Goal: Use online tool/utility: Utilize a website feature to perform a specific function

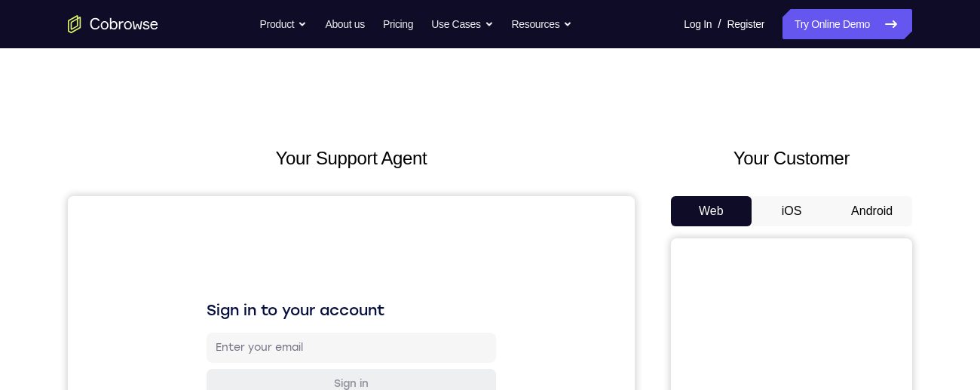
click at [860, 213] on button "Android" at bounding box center [871, 211] width 81 height 30
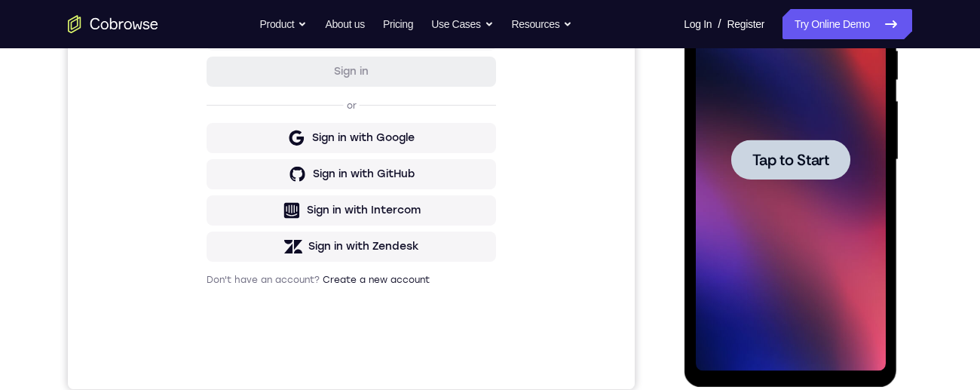
click at [787, 142] on div at bounding box center [789, 159] width 119 height 40
click at [801, 199] on div at bounding box center [790, 160] width 190 height 422
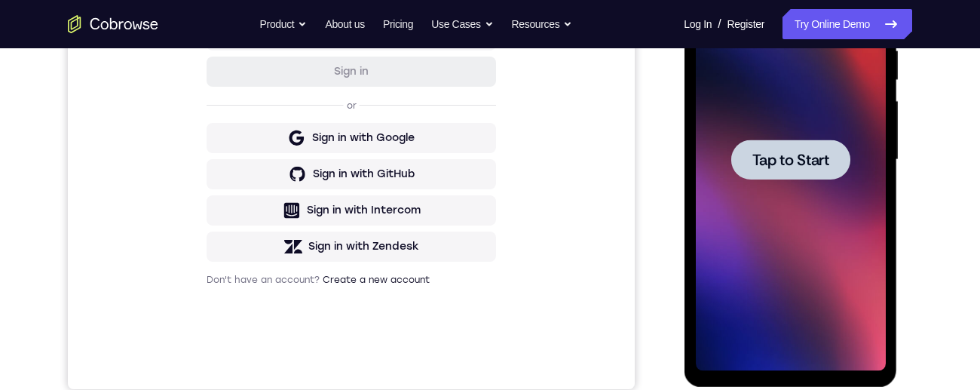
click at [801, 199] on div at bounding box center [790, 160] width 190 height 422
click at [785, 233] on div at bounding box center [790, 160] width 190 height 422
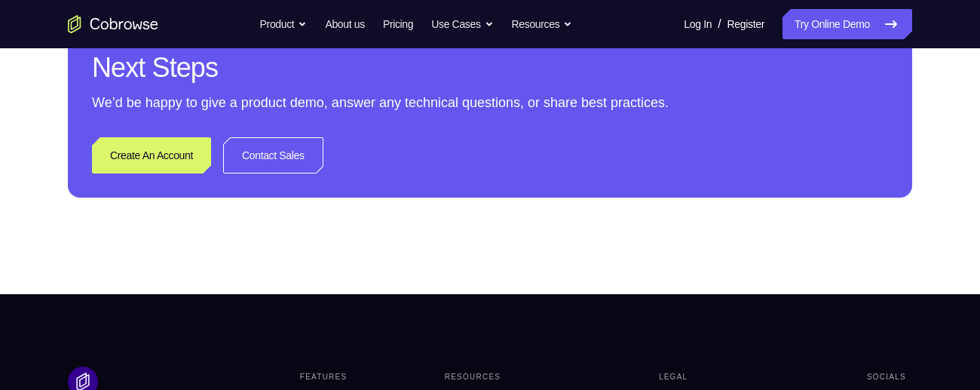
scroll to position [365, 0]
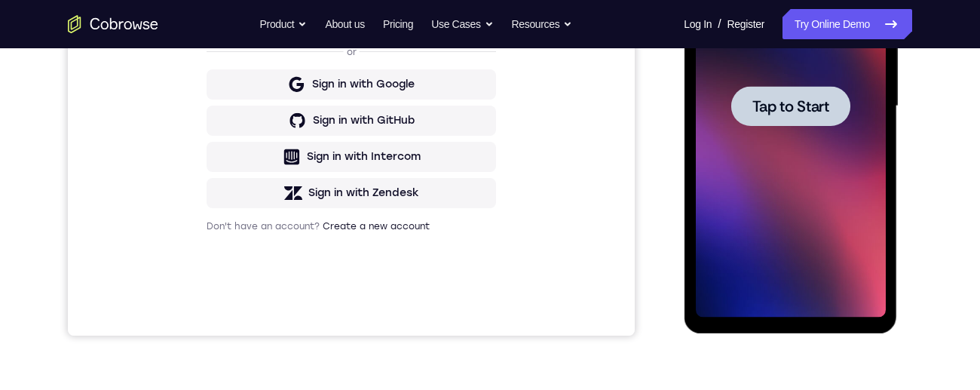
click at [805, 100] on span "Tap to Start" at bounding box center [789, 106] width 77 height 15
click at [825, 102] on span "Tap to Start" at bounding box center [789, 106] width 77 height 15
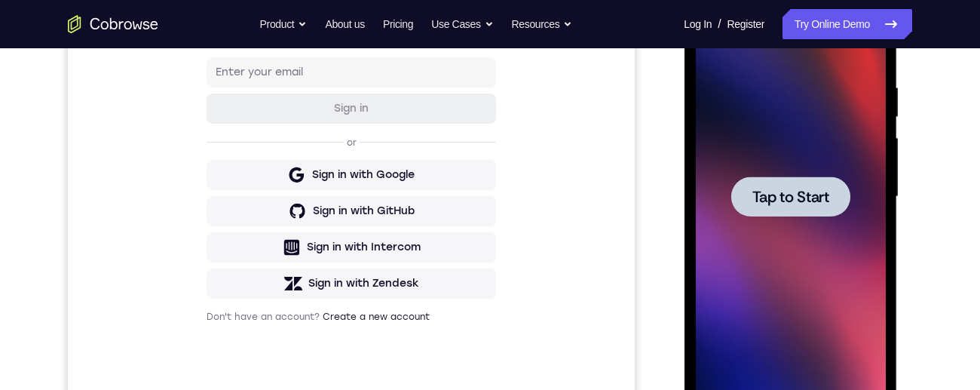
scroll to position [274, 0]
